Goal: Obtain resource: Download file/media

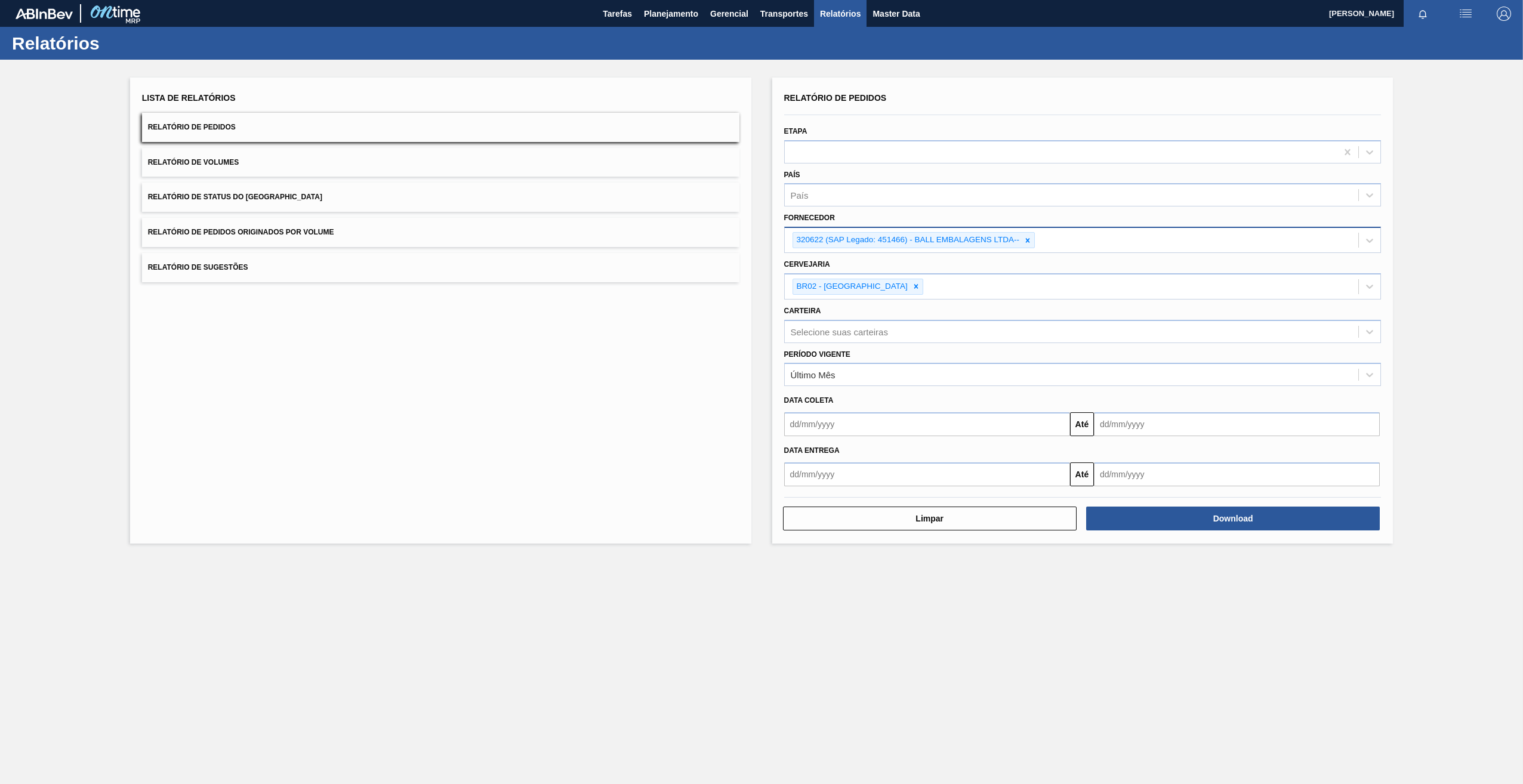
click at [1026, 242] on icon at bounding box center [1028, 240] width 9 height 9
paste input "280343"
type input "280343"
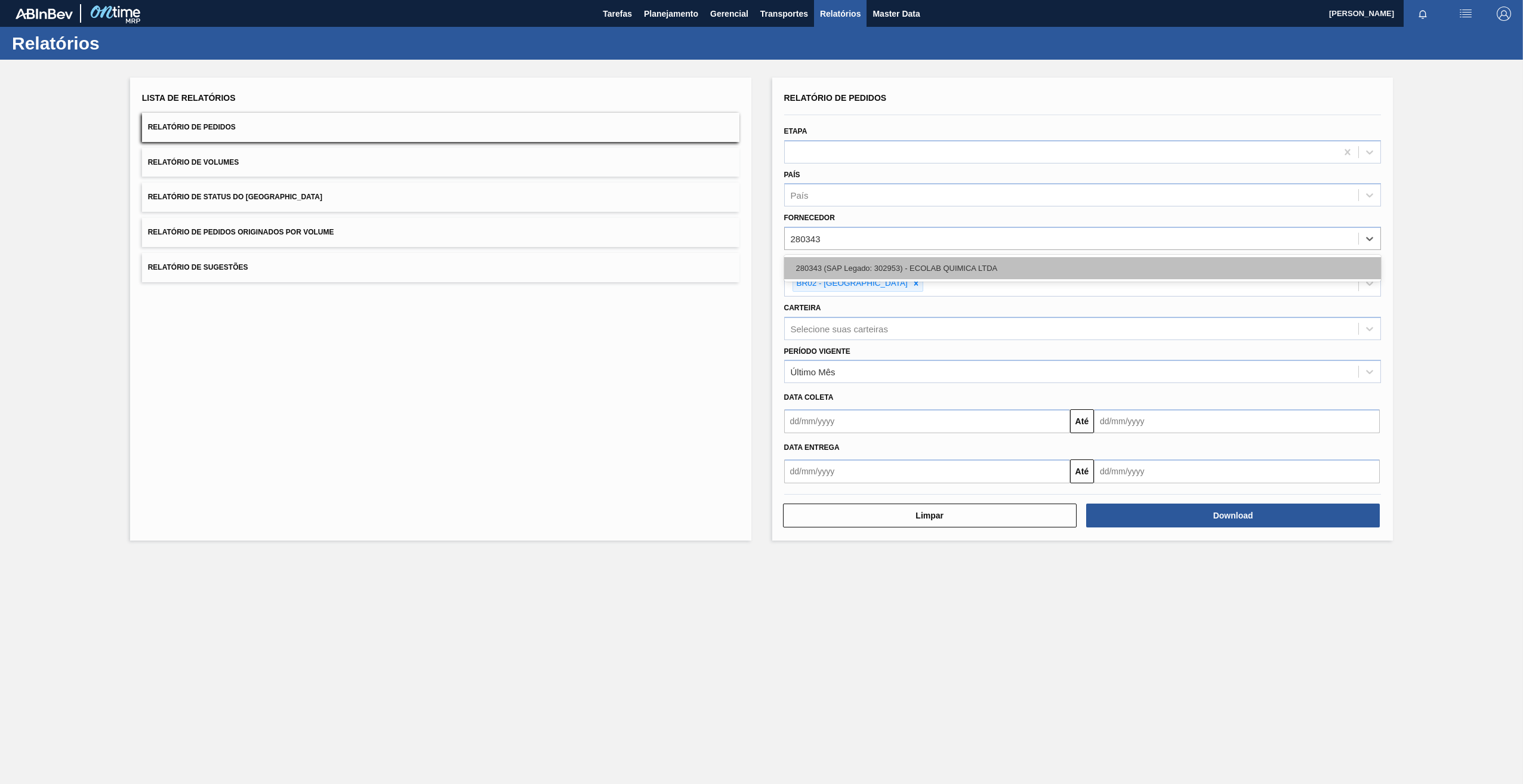
click at [858, 263] on div "280343 (SAP Legado: 302953) - ECOLAB QUIMICA LTDA" at bounding box center [1083, 268] width 598 height 22
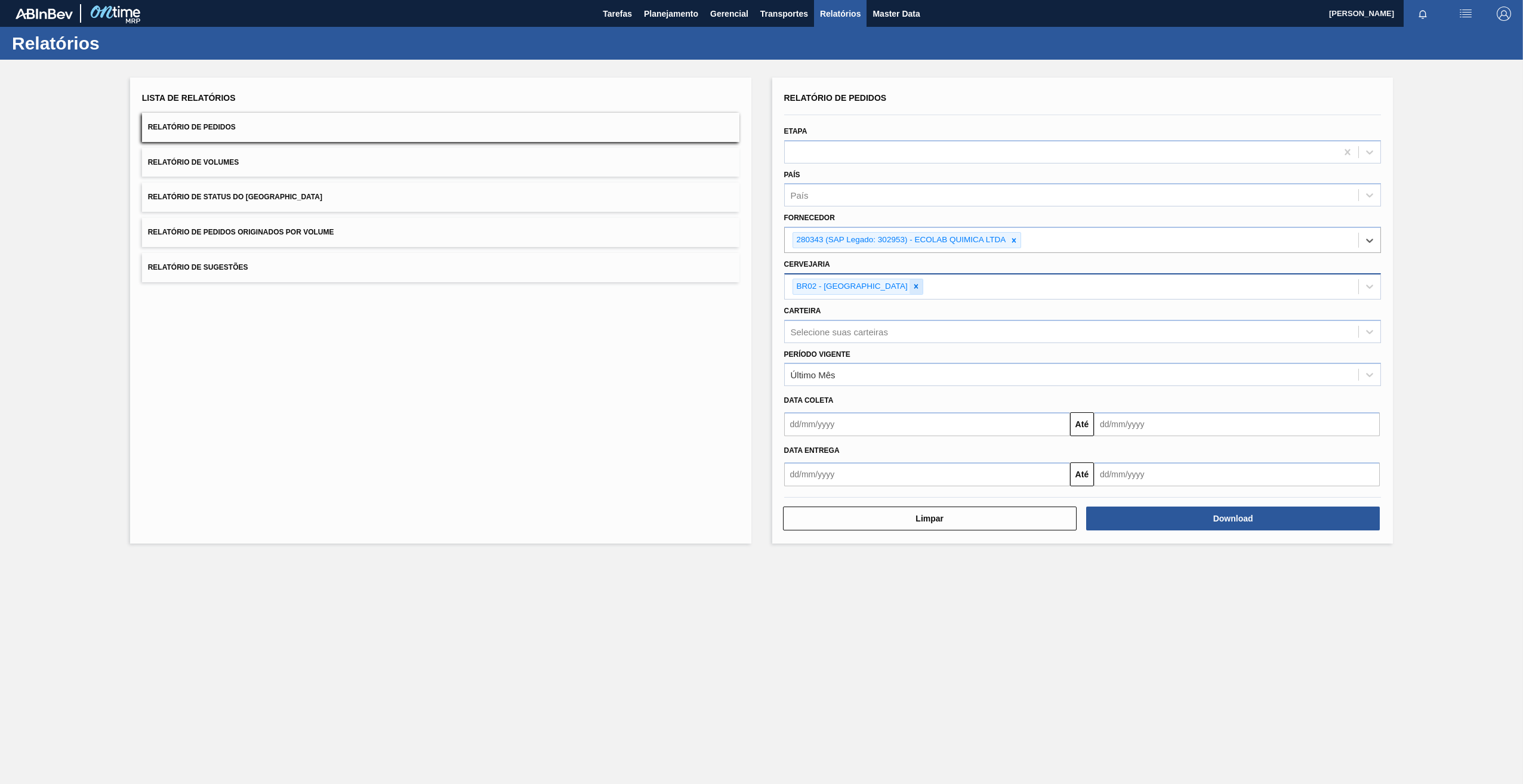
click at [910, 289] on div at bounding box center [915, 286] width 13 height 15
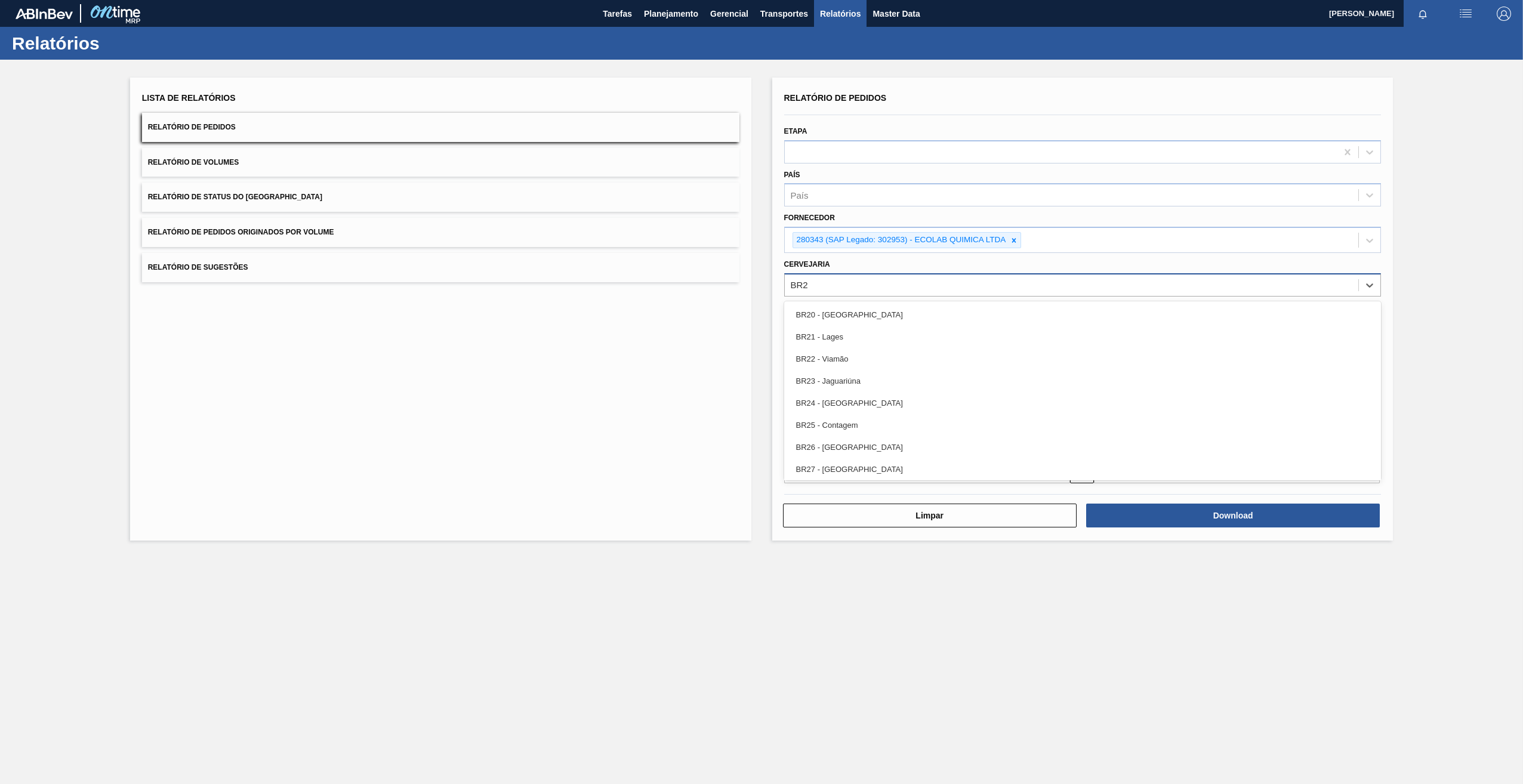
type input "BR22"
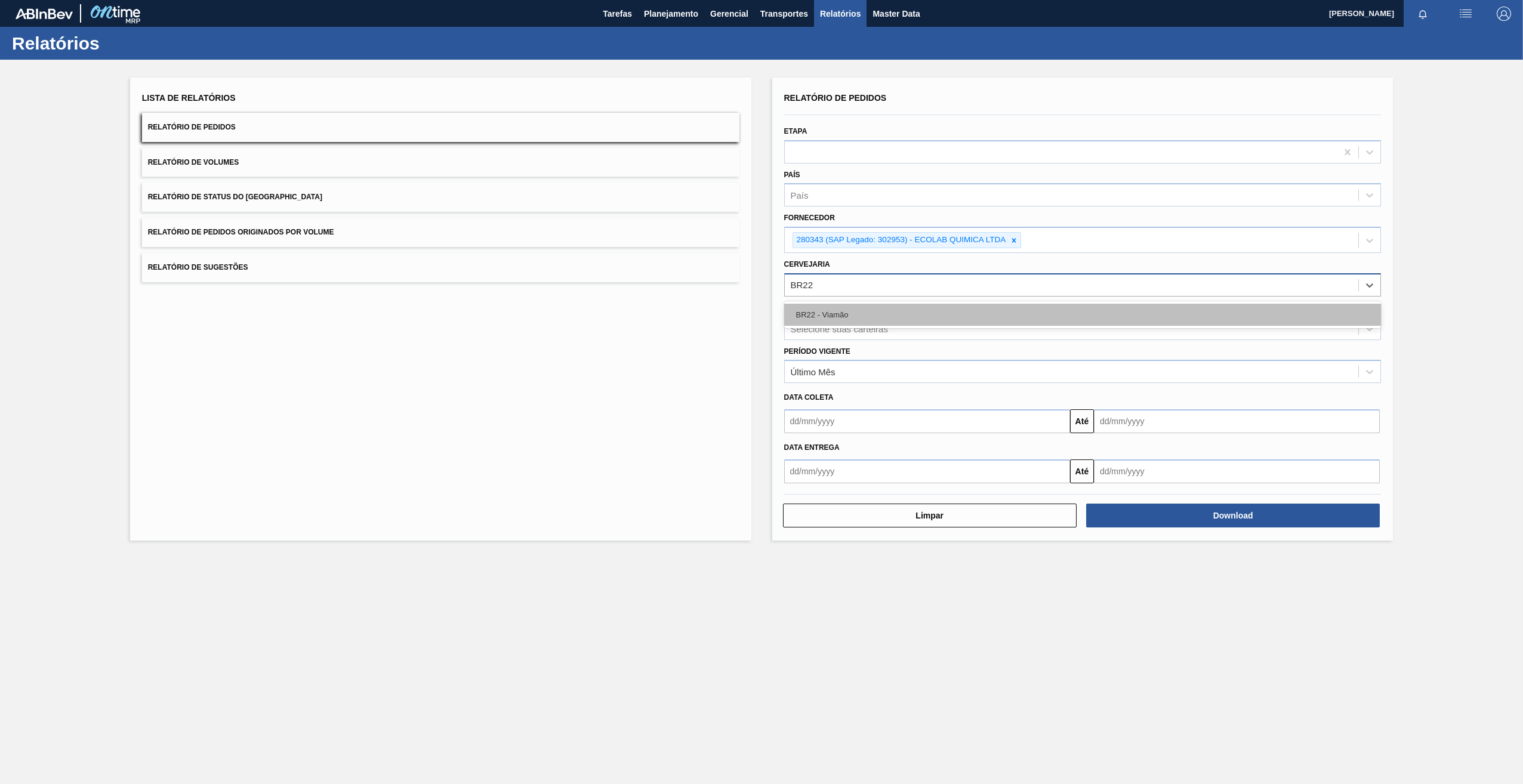
click at [832, 309] on div "BR22 - Viamão" at bounding box center [1083, 314] width 598 height 22
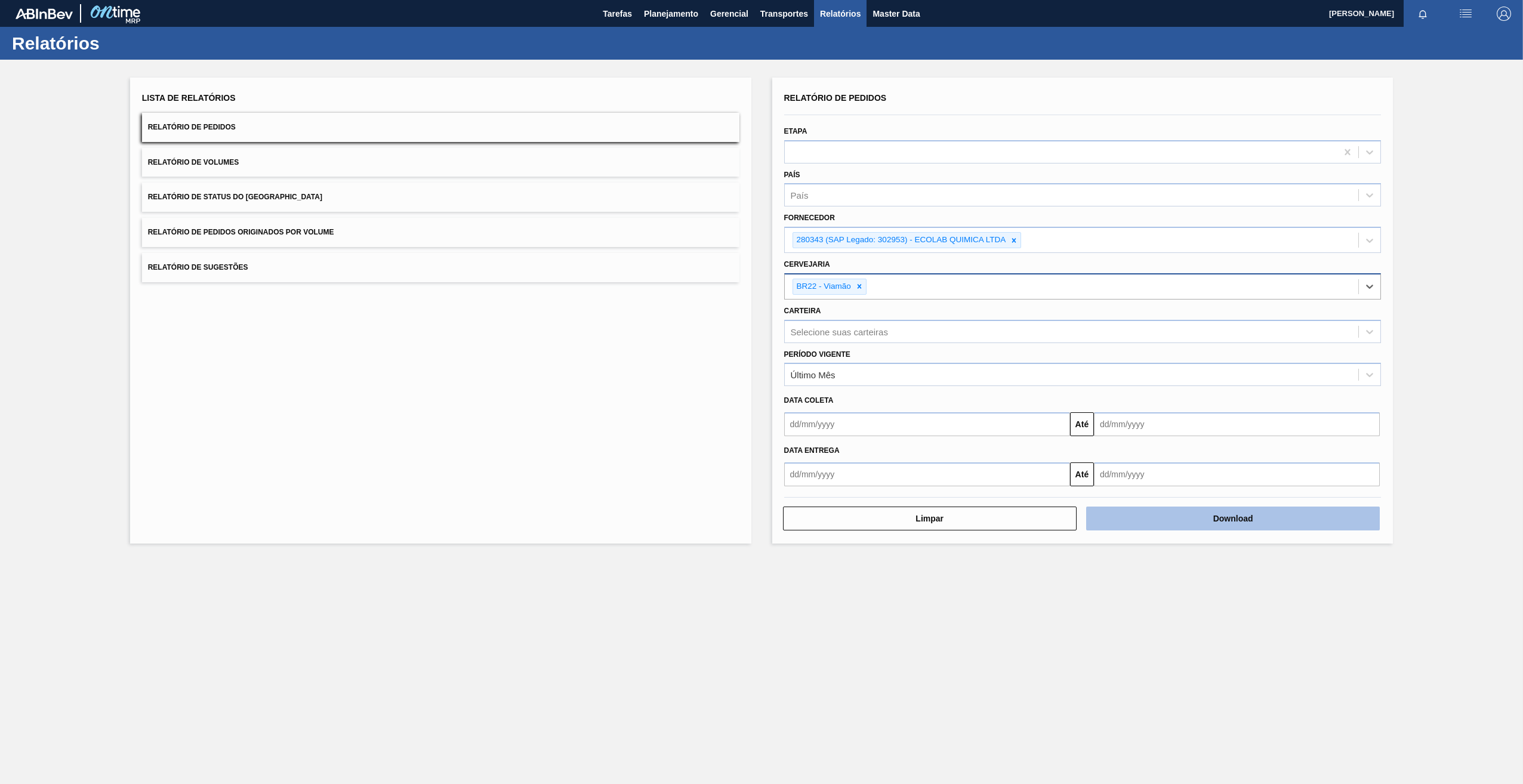
click at [1112, 519] on button "Download" at bounding box center [1233, 518] width 294 height 23
click at [860, 284] on icon at bounding box center [859, 286] width 9 height 9
click at [1144, 523] on button "Download" at bounding box center [1233, 516] width 294 height 23
click at [954, 204] on div "País" at bounding box center [1083, 195] width 598 height 23
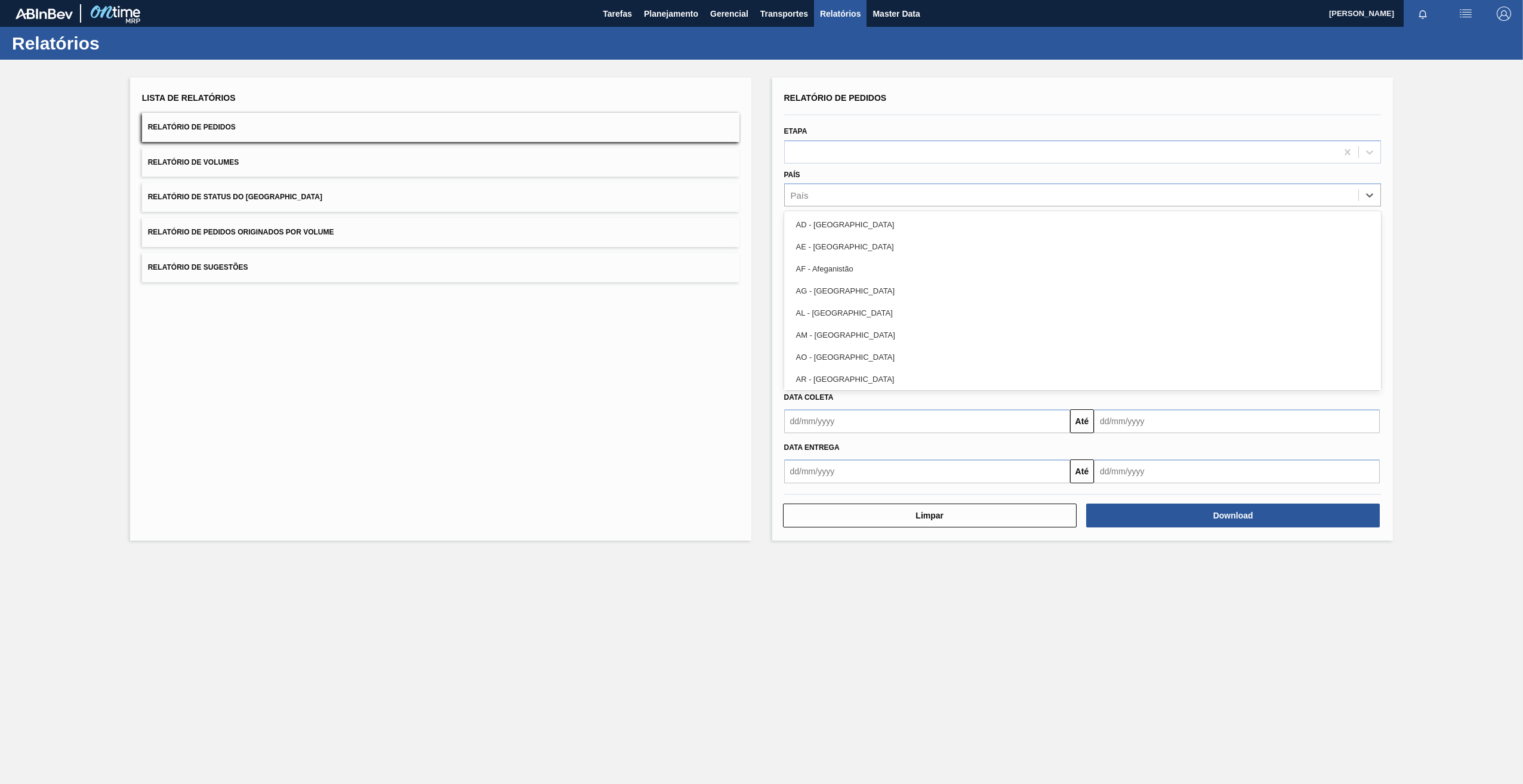
drag, startPoint x: 649, startPoint y: 298, endPoint x: 645, endPoint y: 327, distance: 29.3
click at [646, 317] on div "Lista de Relatórios Relatório de Pedidos Relatório de Volumes Relatório de Stat…" at bounding box center [441, 309] width 621 height 463
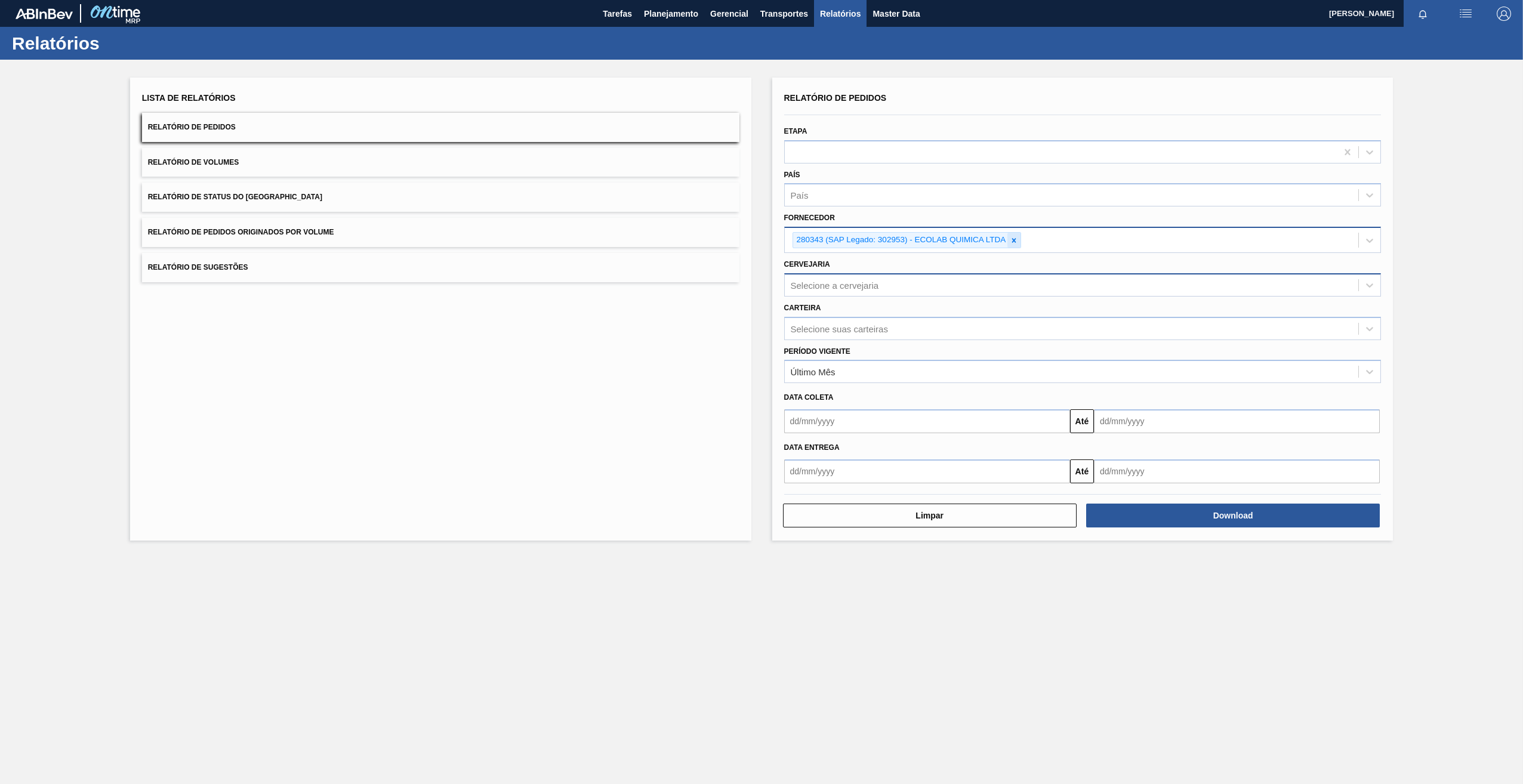
click at [1018, 243] on icon at bounding box center [1014, 240] width 9 height 9
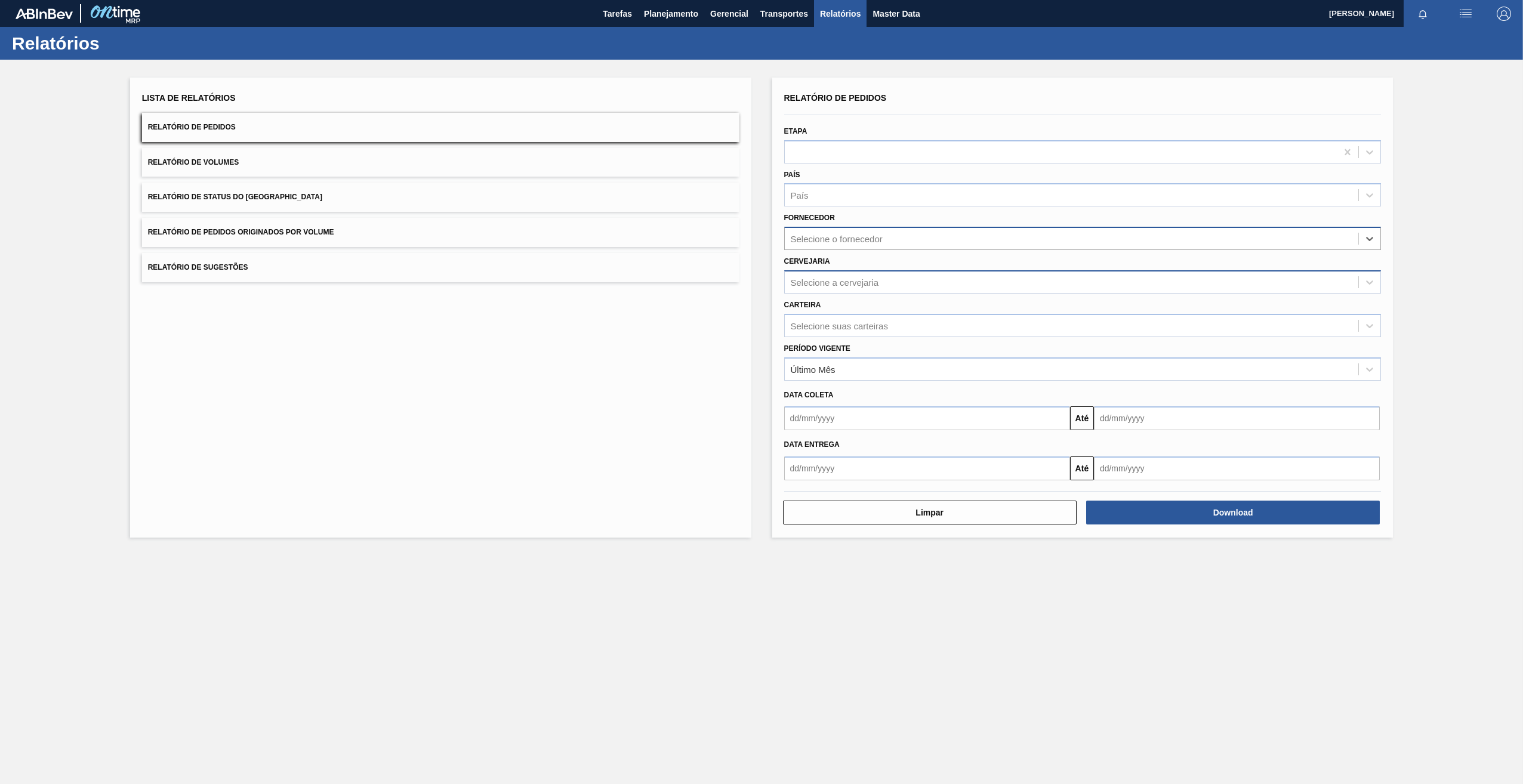
paste input "320622"
type input "320622"
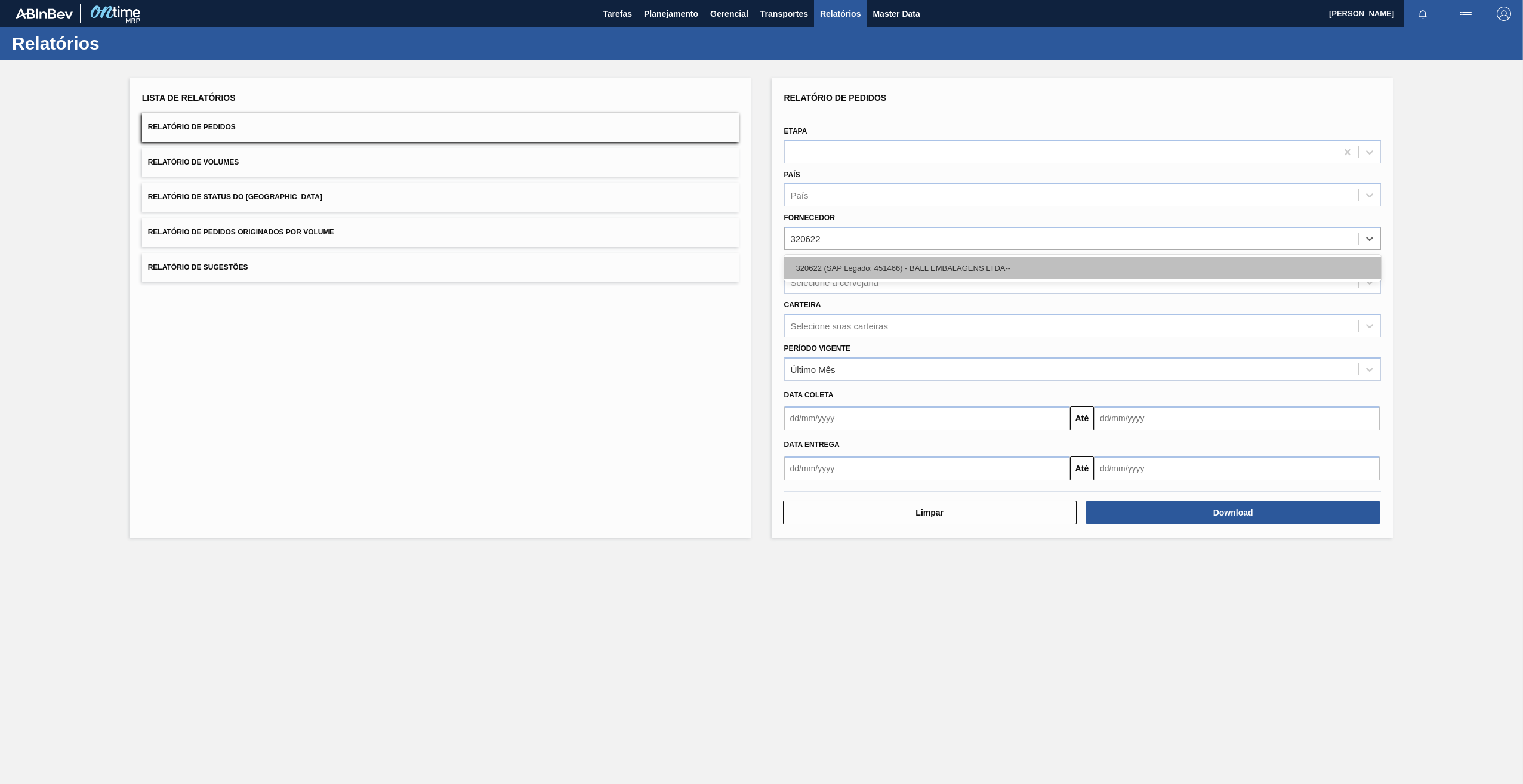
click at [903, 268] on div "320622 (SAP Legado: 451466) - BALL EMBALAGENS LTDA--" at bounding box center [1083, 268] width 598 height 22
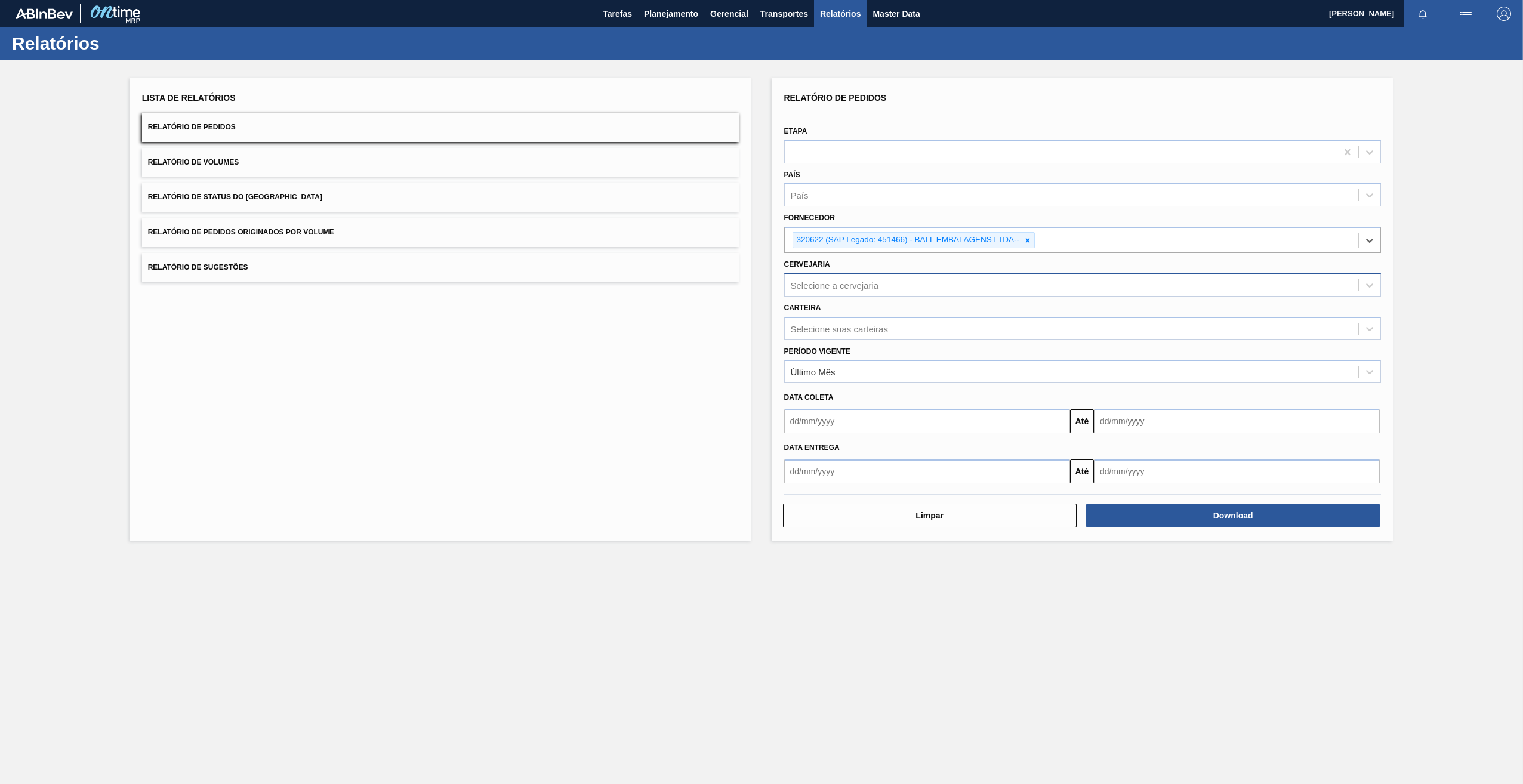
click at [867, 285] on div "Selecione a cervejaria" at bounding box center [834, 285] width 88 height 10
click at [826, 280] on div "Selecione a cervejaria" at bounding box center [834, 285] width 88 height 10
type input "02"
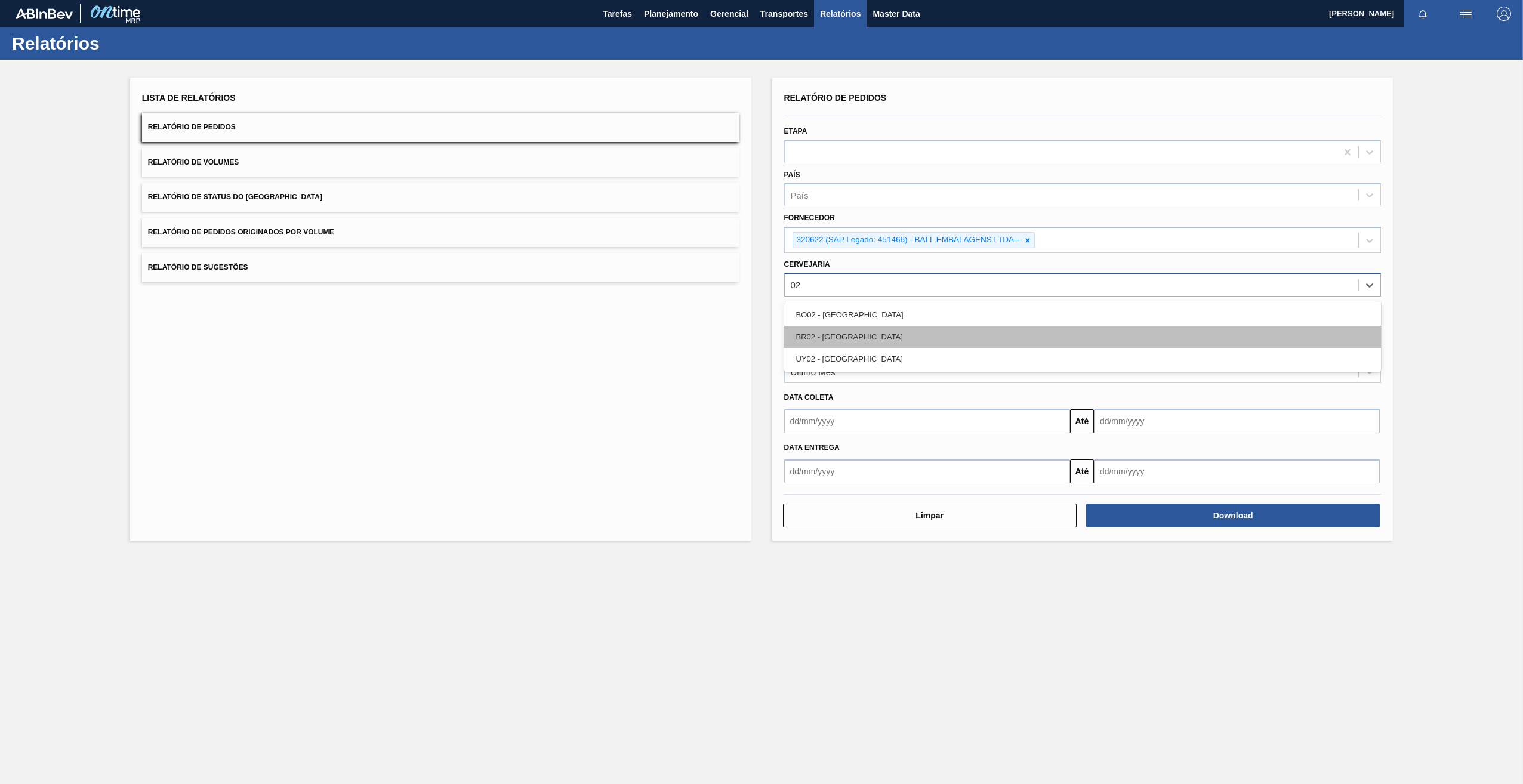
click at [837, 338] on div "BR02 - [GEOGRAPHIC_DATA]" at bounding box center [1083, 337] width 598 height 22
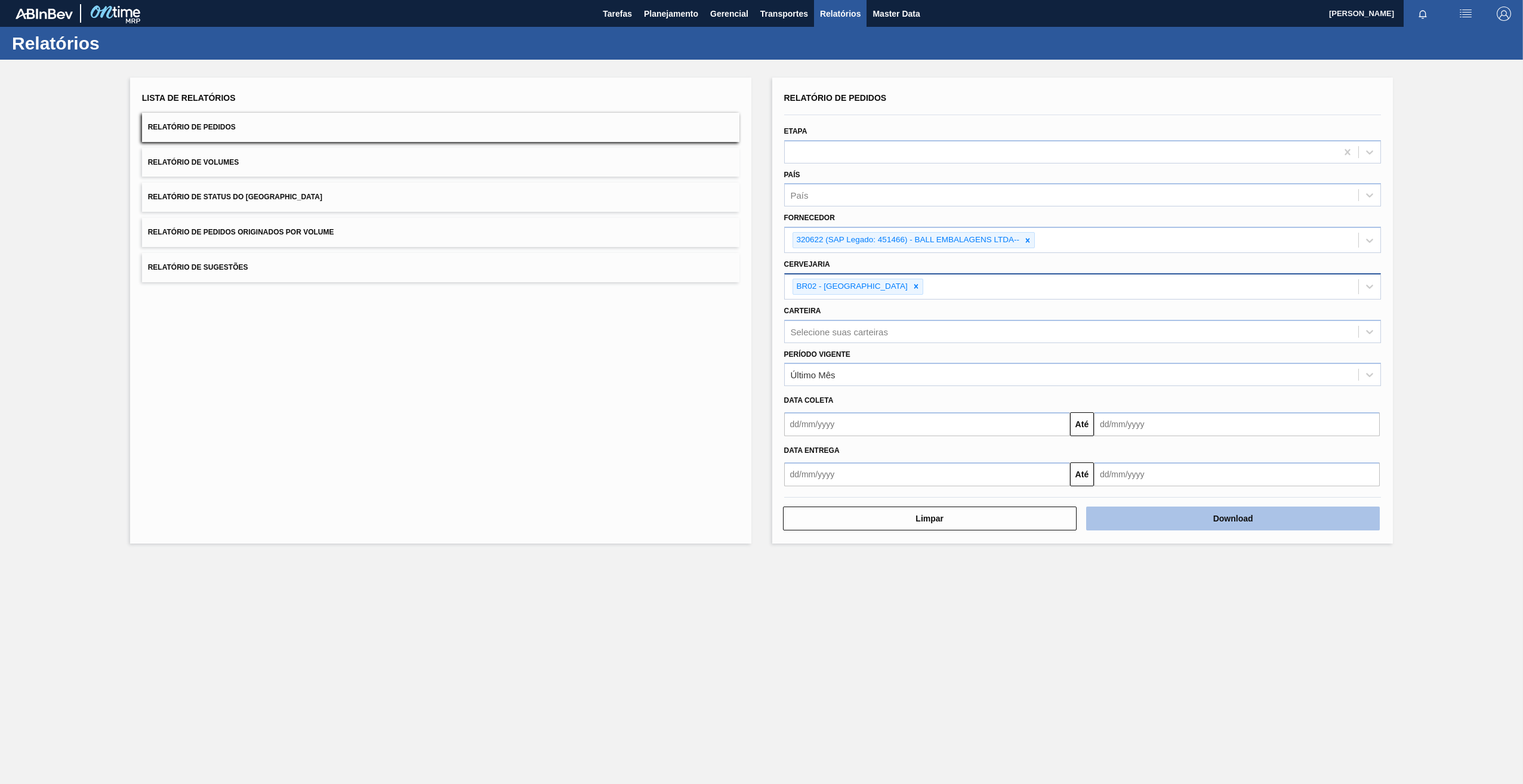
click at [1205, 519] on button "Download" at bounding box center [1233, 518] width 294 height 23
click at [1030, 241] on icon at bounding box center [1028, 240] width 4 height 4
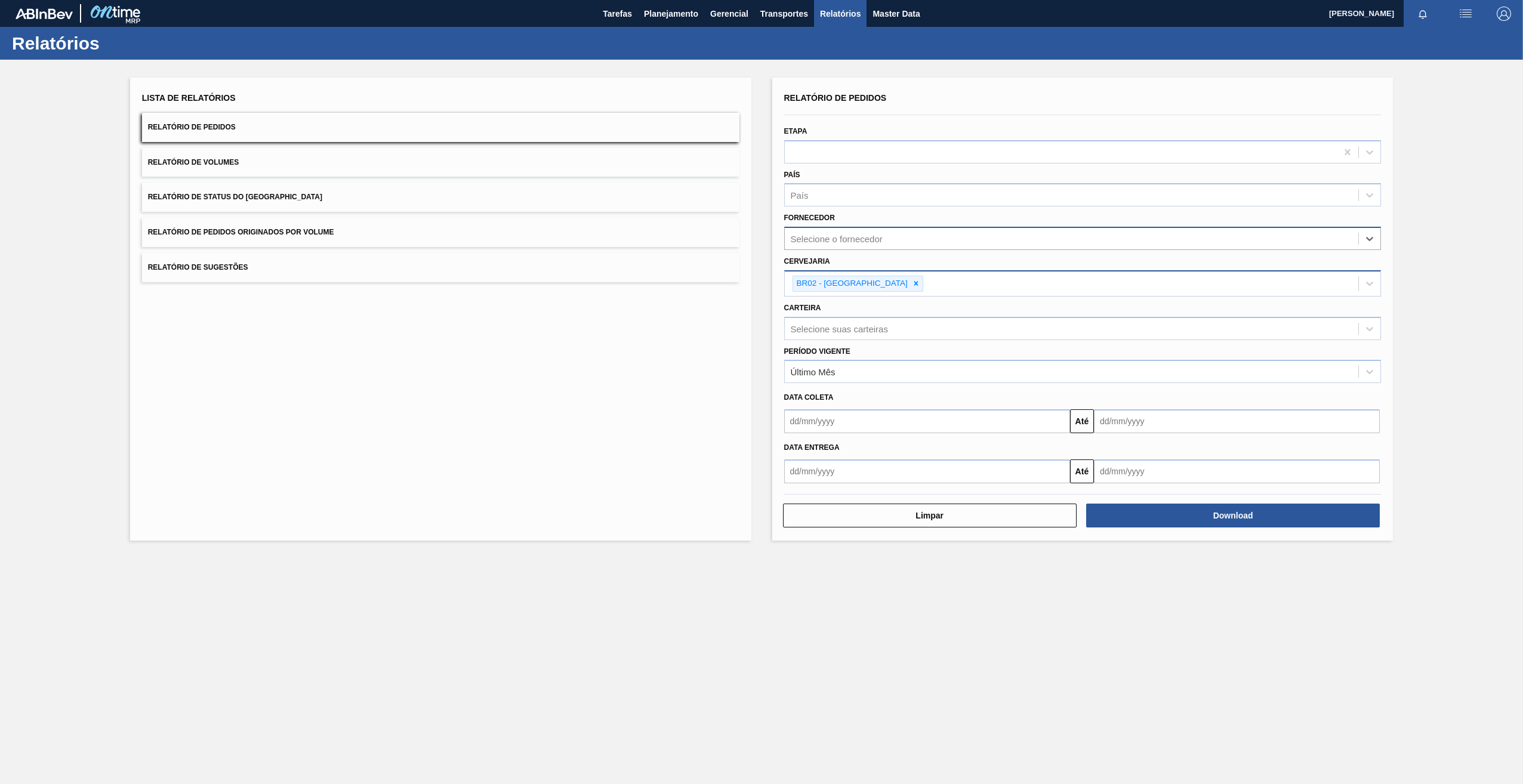
paste input "327858"
type input "327858"
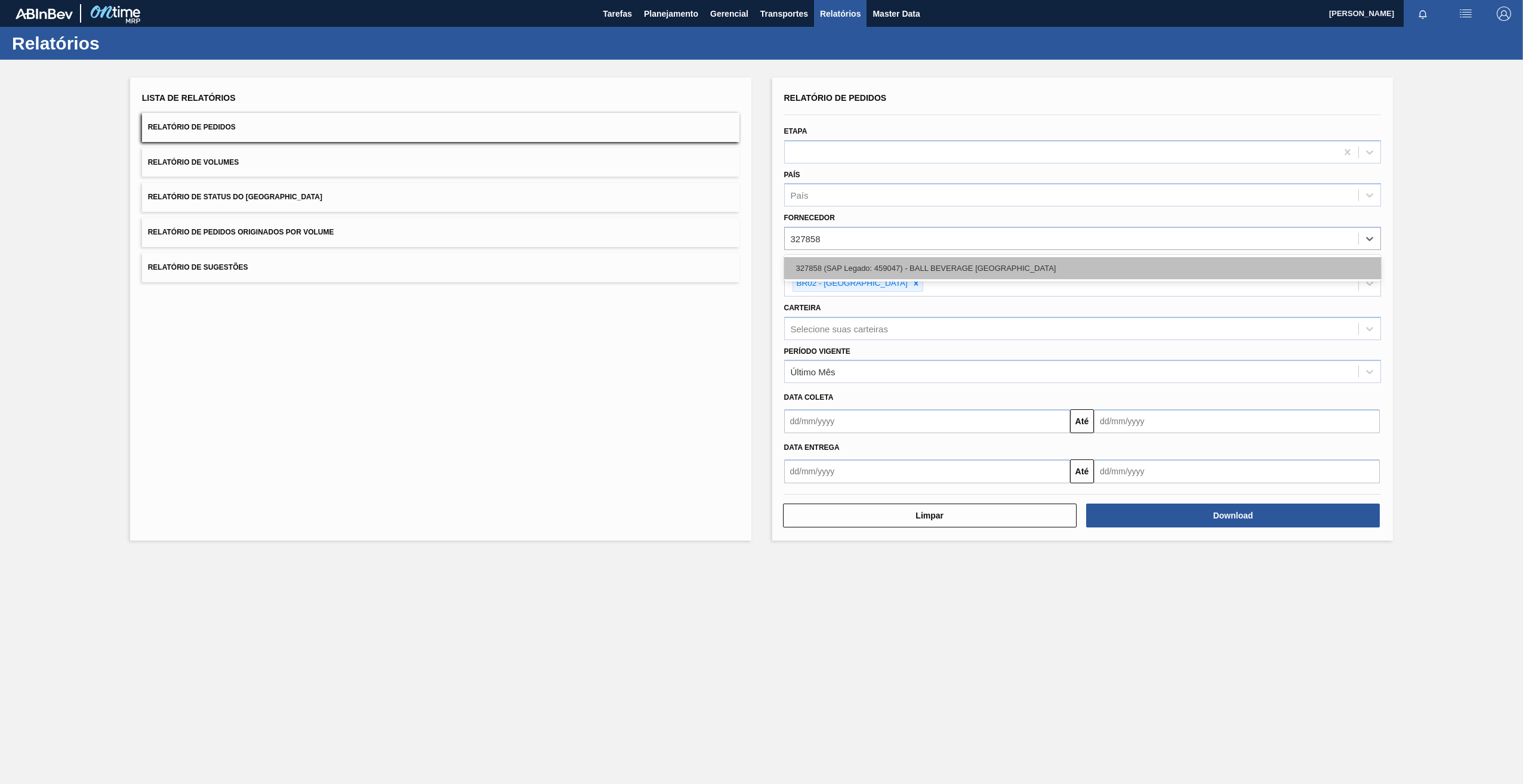
click at [829, 263] on div "327858 (SAP Legado: 459047) - BALL BEVERAGE [GEOGRAPHIC_DATA]" at bounding box center [1083, 268] width 598 height 22
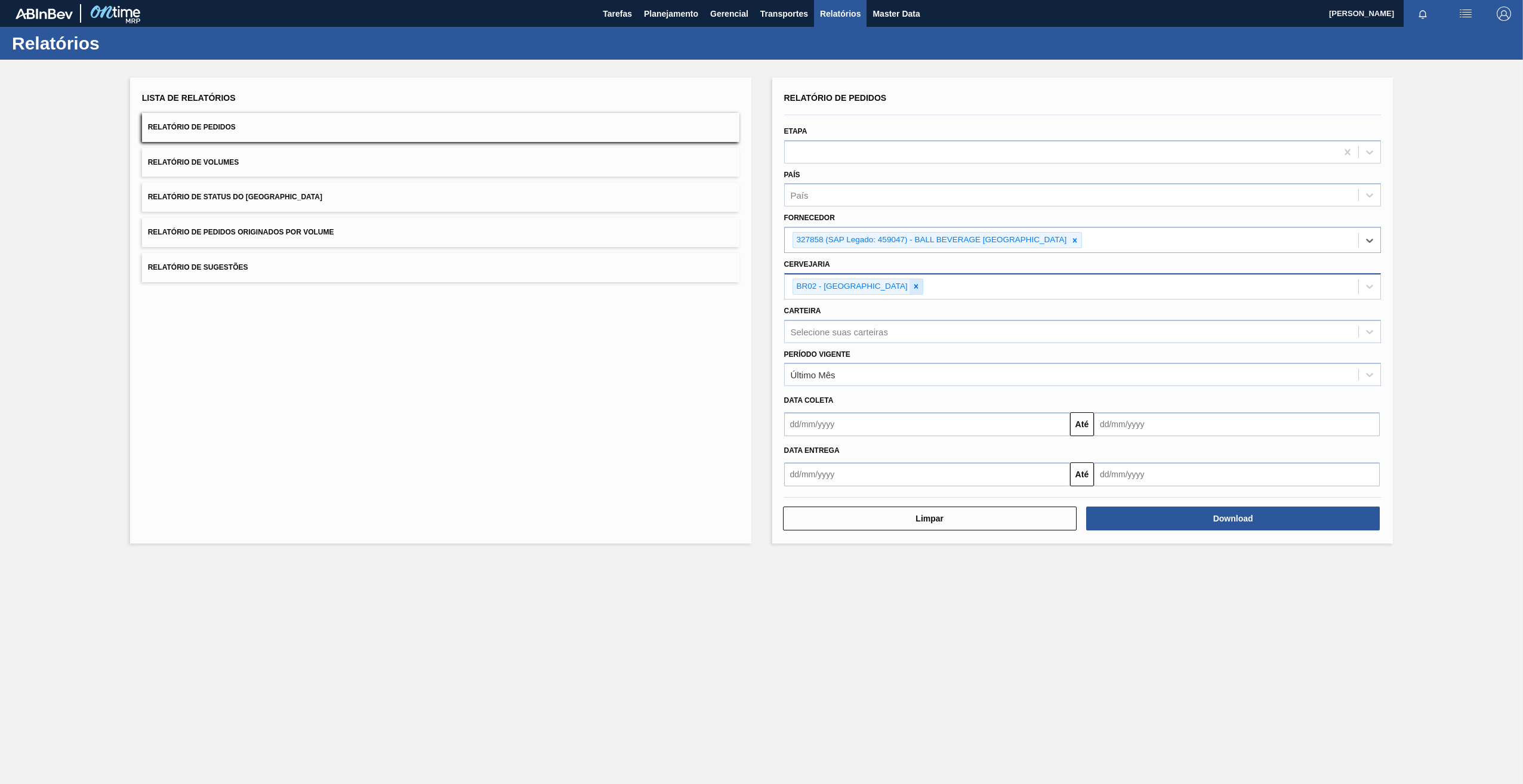
click at [912, 289] on icon at bounding box center [916, 286] width 9 height 9
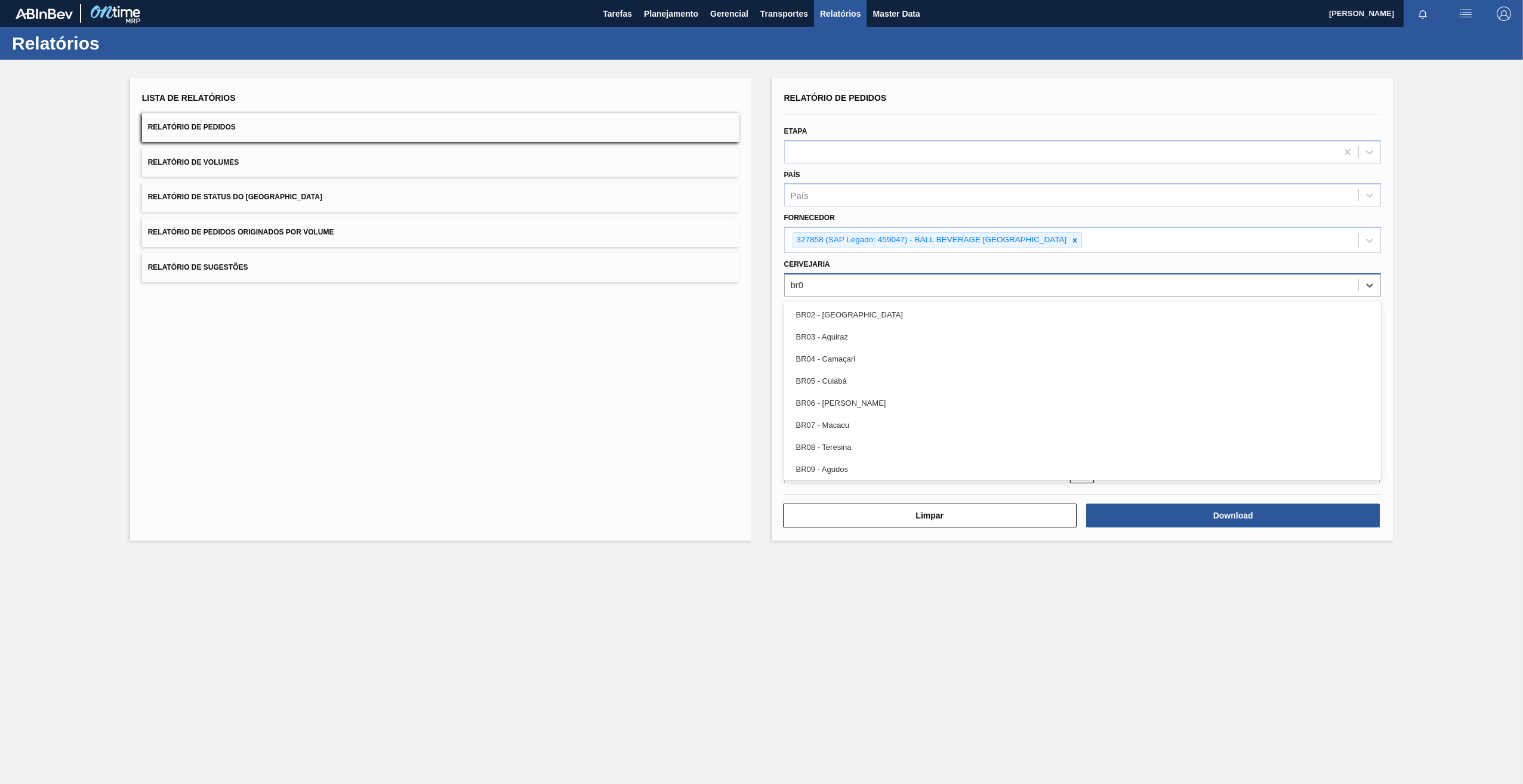
type input "br07"
click at [863, 315] on div "BR07 - Macacu" at bounding box center [1083, 314] width 598 height 22
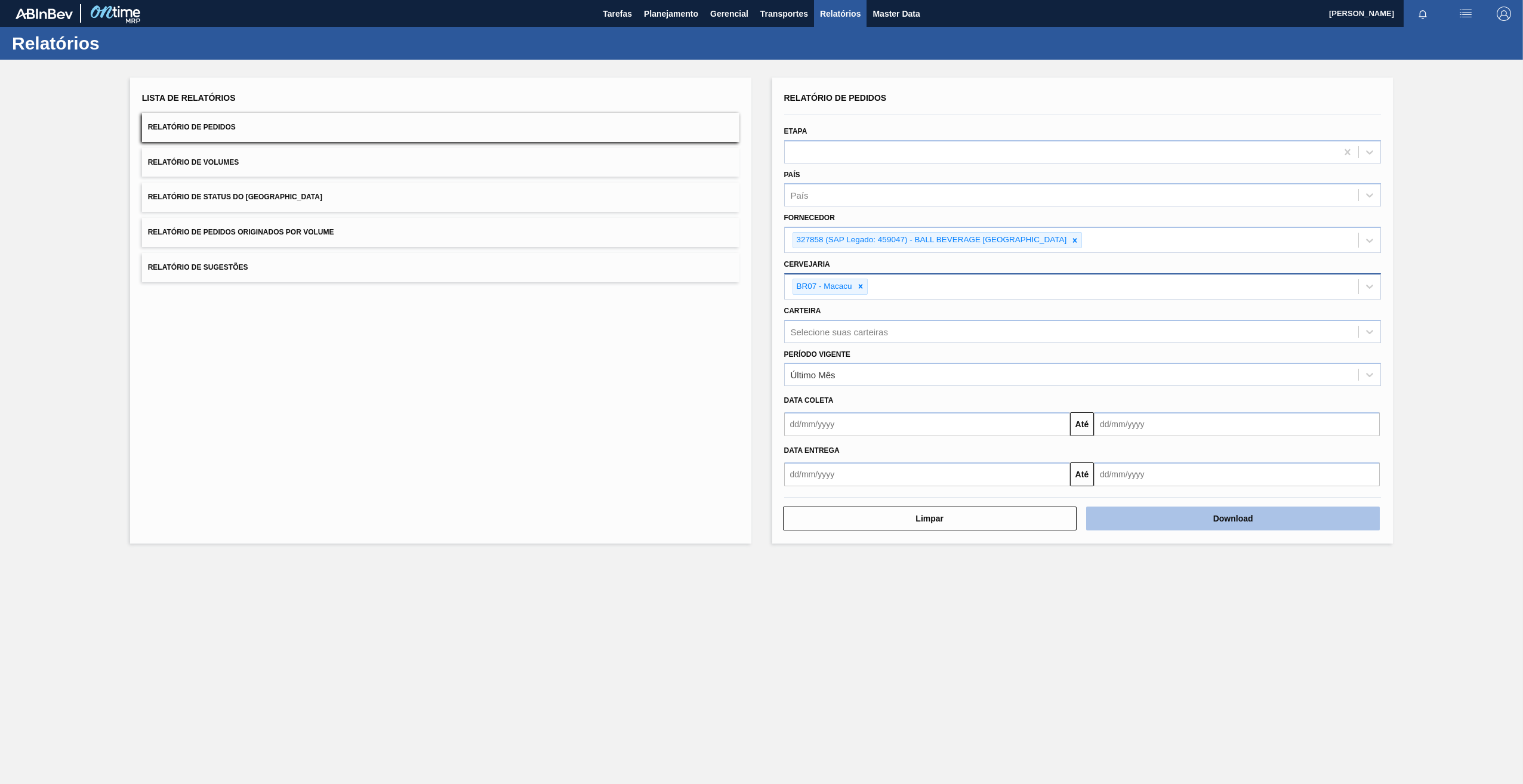
click at [1137, 519] on button "Download" at bounding box center [1233, 518] width 294 height 23
